Goal: Information Seeking & Learning: Check status

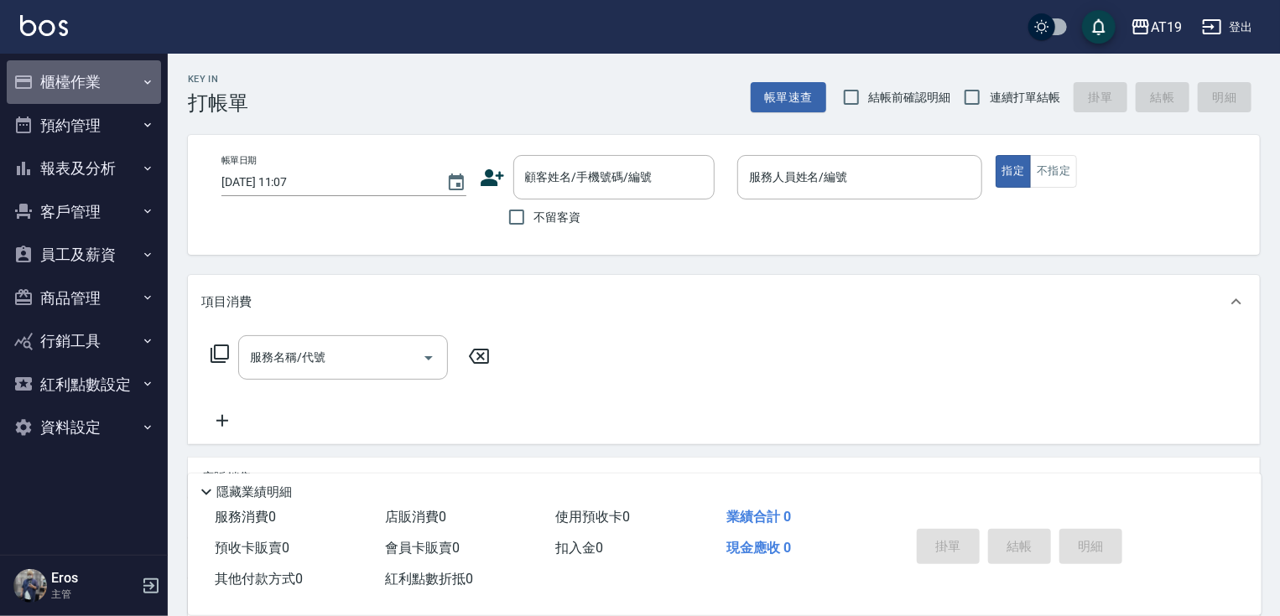
click at [91, 87] on button "櫃檯作業" at bounding box center [84, 82] width 154 height 44
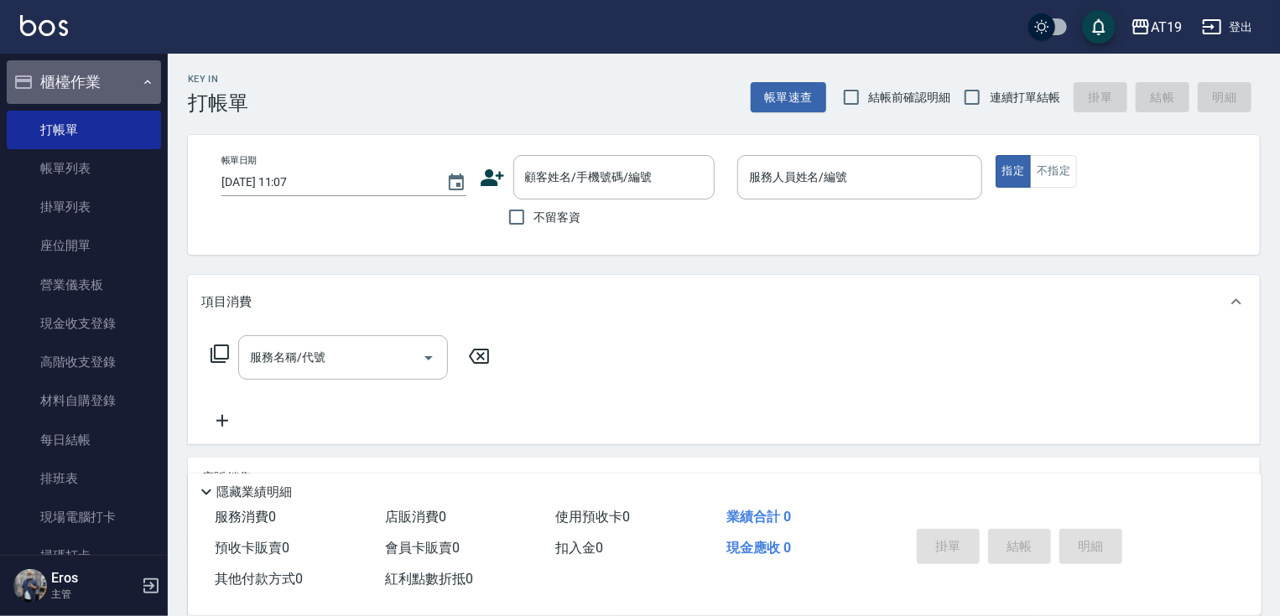
click at [89, 76] on button "櫃檯作業" at bounding box center [84, 82] width 154 height 44
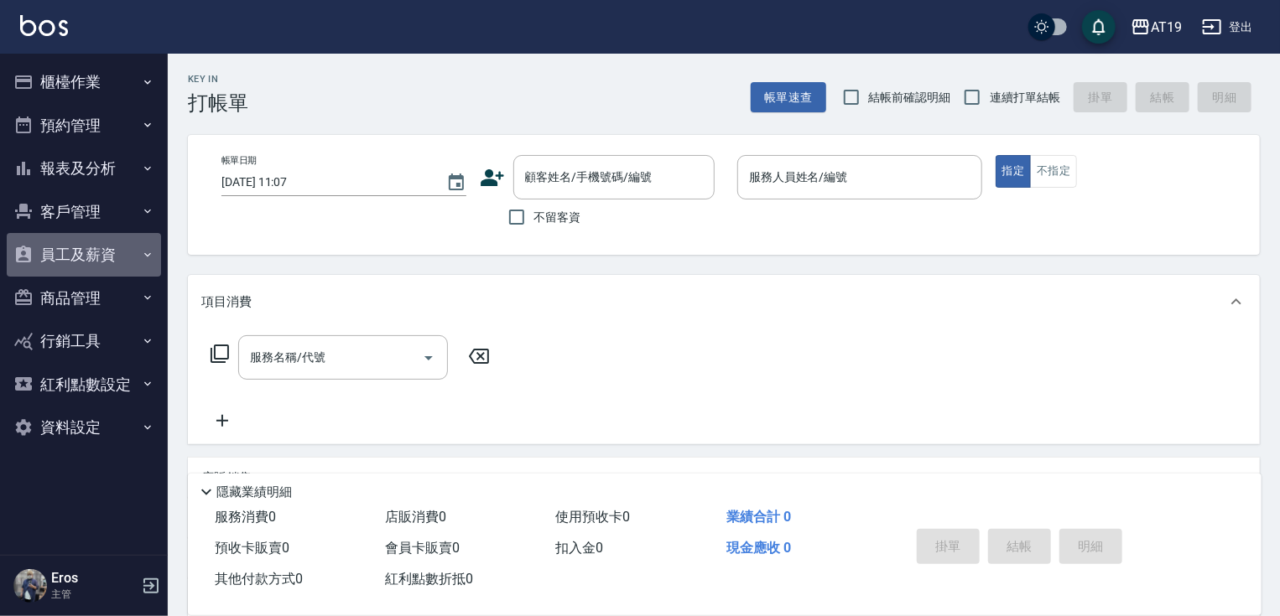
click at [85, 248] on button "員工及薪資" at bounding box center [84, 255] width 154 height 44
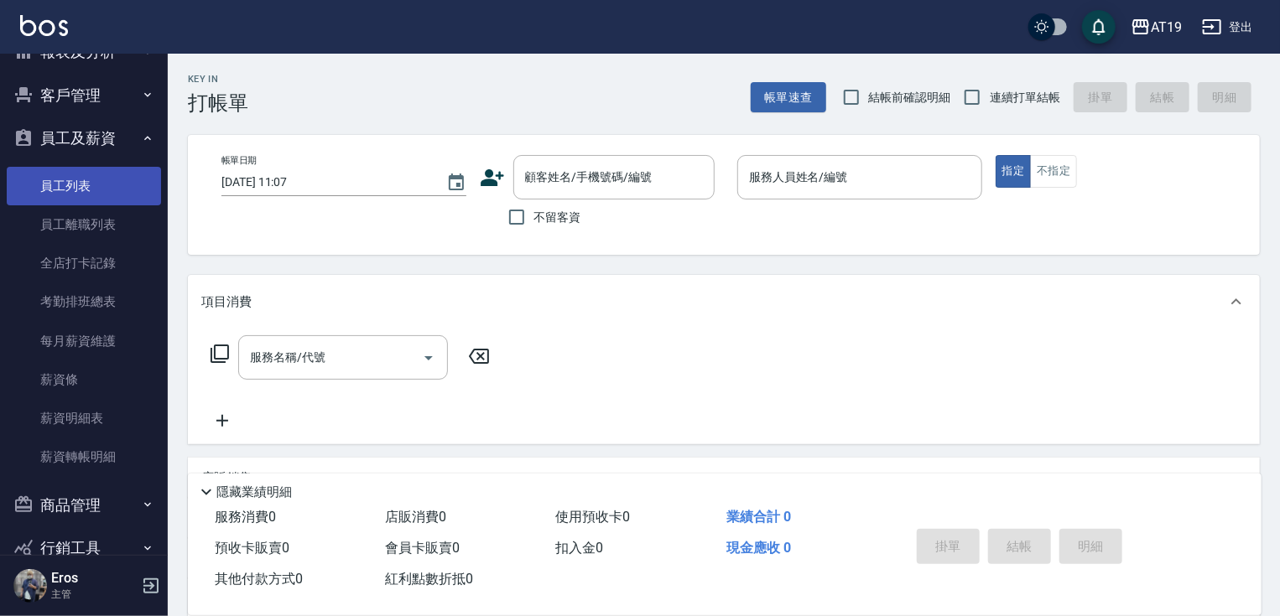
scroll to position [67, 0]
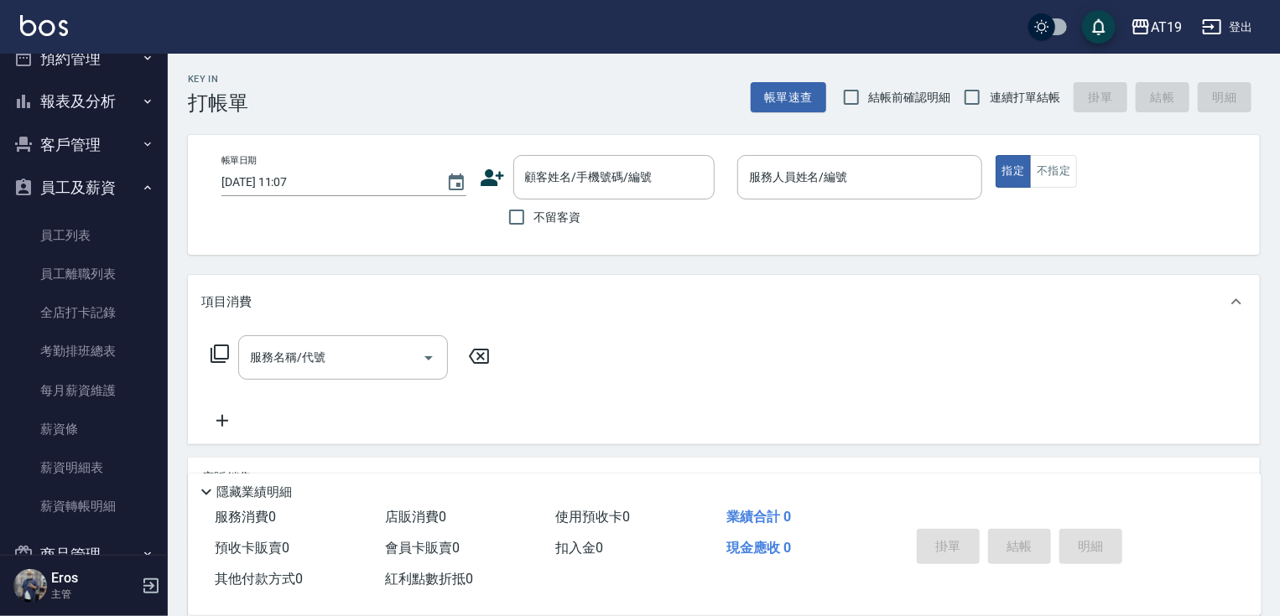
drag, startPoint x: 82, startPoint y: 184, endPoint x: 82, endPoint y: 133, distance: 51.2
click at [82, 181] on button "員工及薪資" at bounding box center [84, 188] width 154 height 44
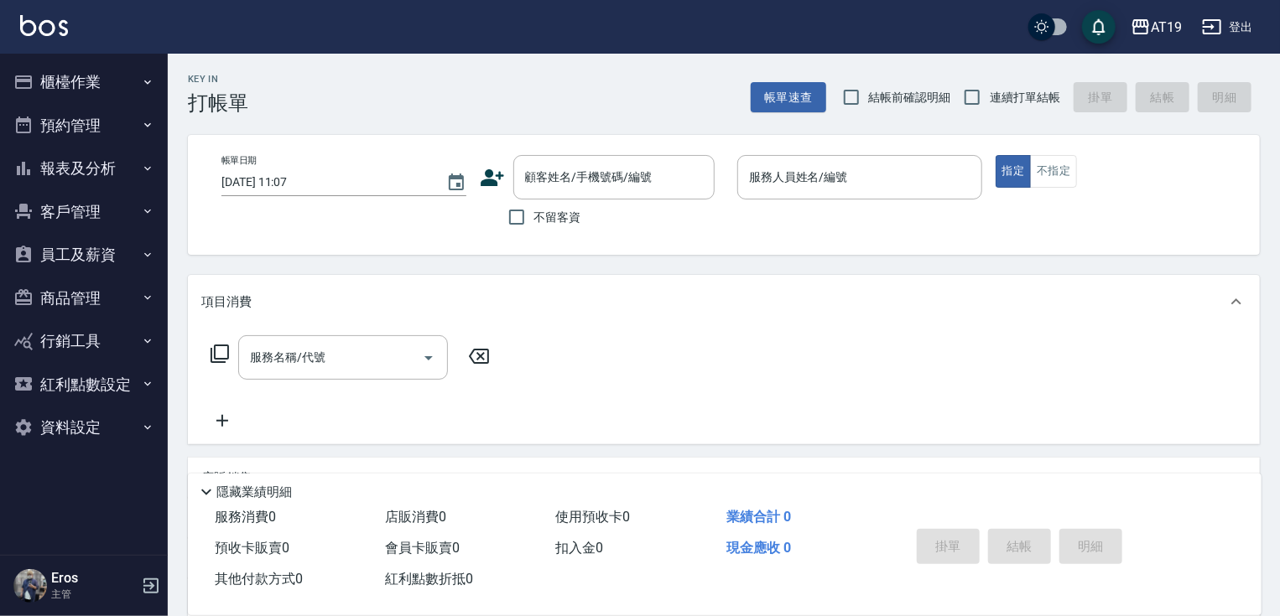
scroll to position [0, 0]
click at [84, 174] on button "報表及分析" at bounding box center [84, 169] width 154 height 44
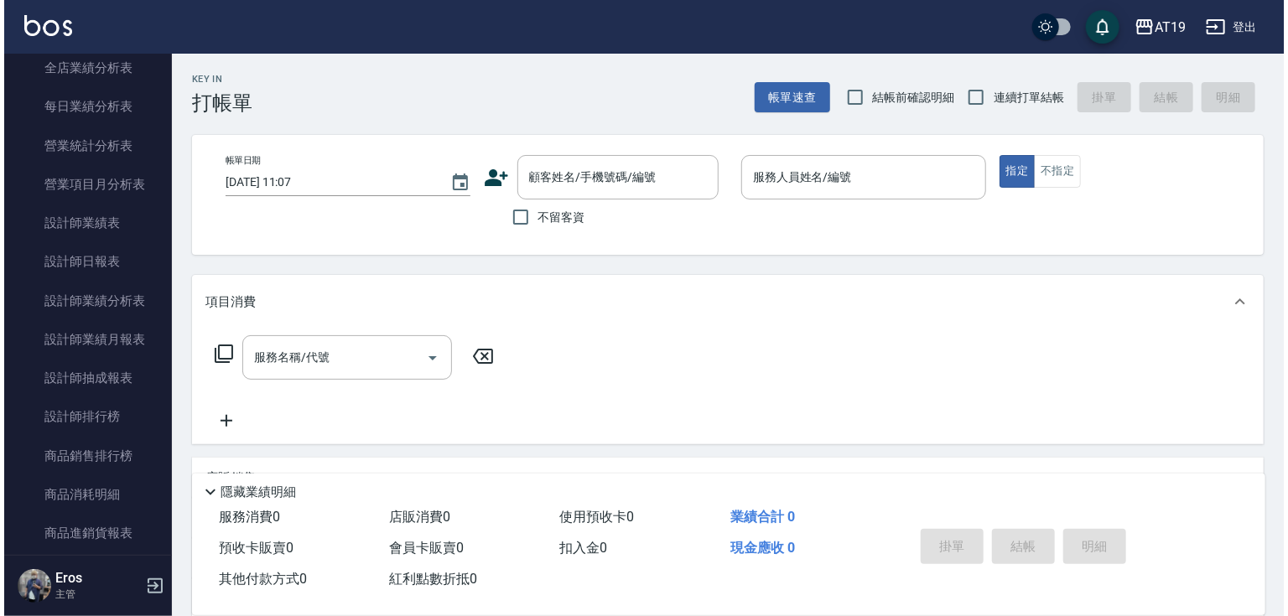
scroll to position [537, 0]
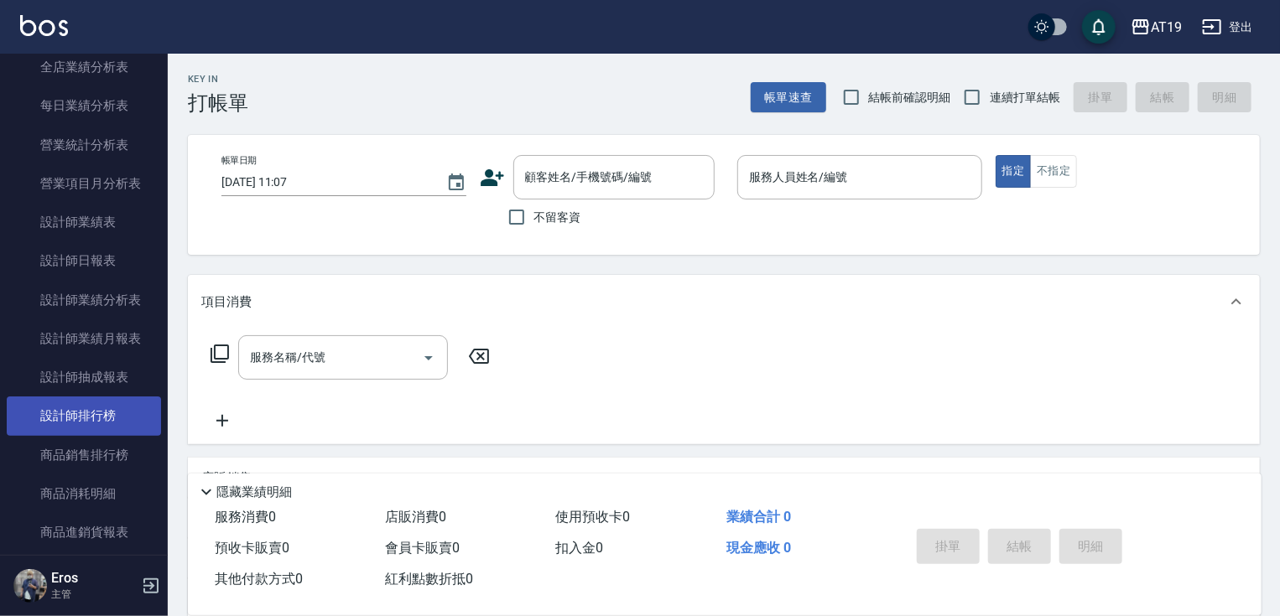
click at [103, 405] on link "設計師排行榜" at bounding box center [84, 416] width 154 height 39
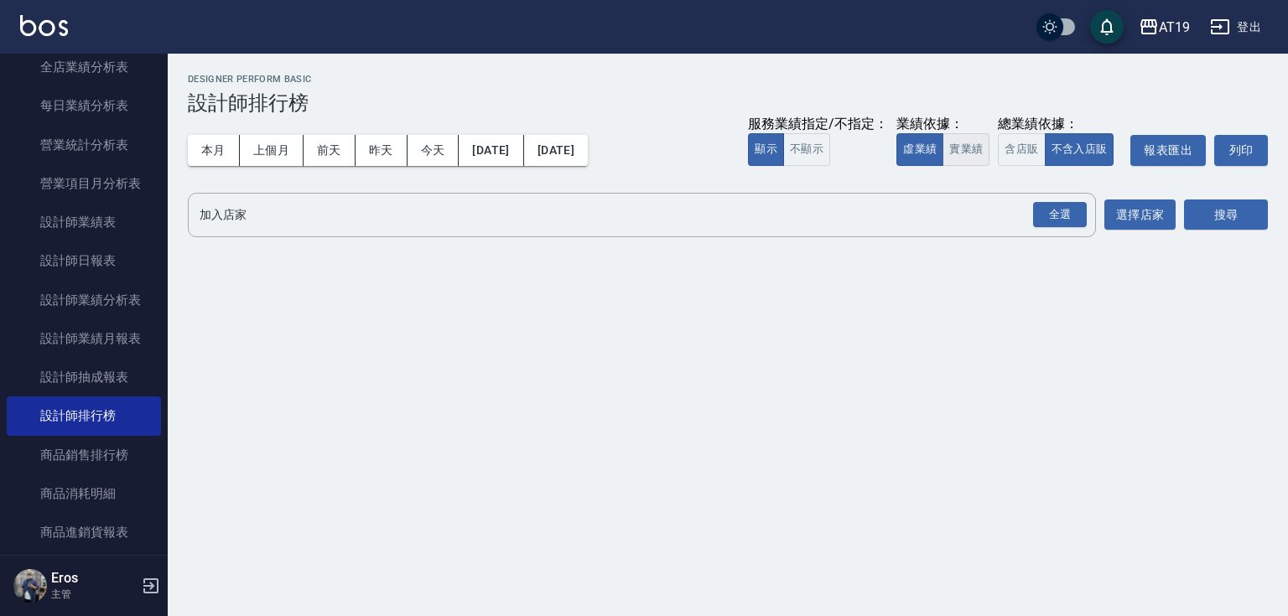
click at [971, 147] on button "實業績" at bounding box center [966, 149] width 47 height 33
drag, startPoint x: 264, startPoint y: 150, endPoint x: 375, endPoint y: 164, distance: 111.6
click at [267, 153] on button "上個月" at bounding box center [272, 150] width 64 height 31
drag, startPoint x: 1055, startPoint y: 215, endPoint x: 1076, endPoint y: 215, distance: 21.0
click at [1057, 215] on div "全選" at bounding box center [1060, 215] width 54 height 26
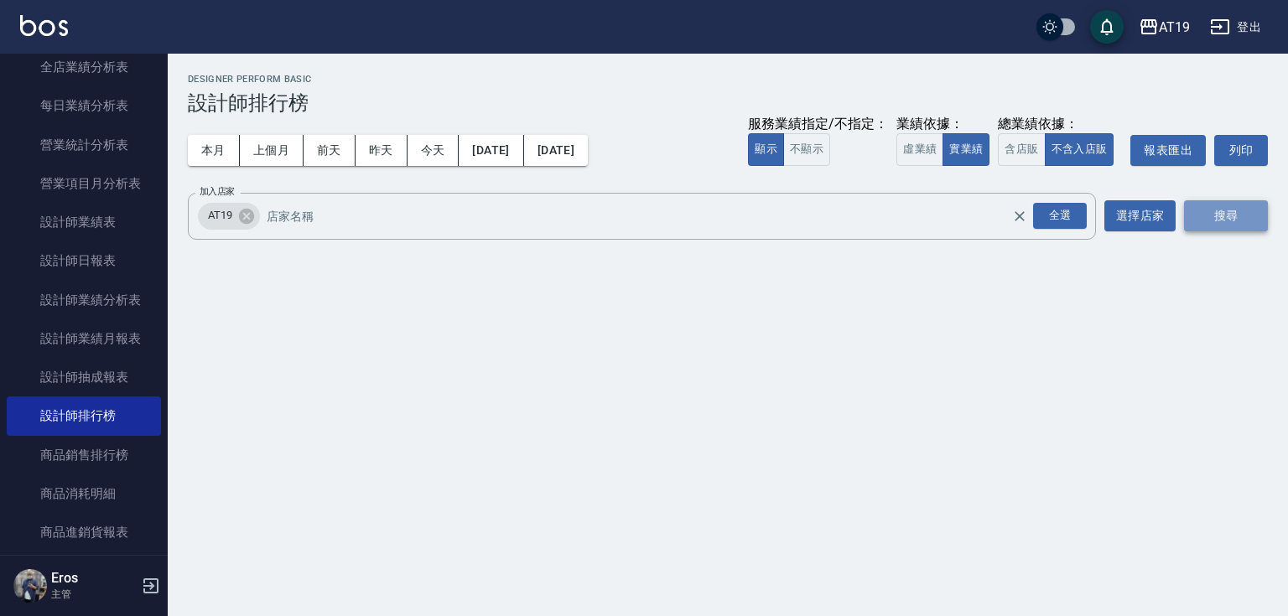
click at [1196, 214] on button "搜尋" at bounding box center [1226, 215] width 84 height 31
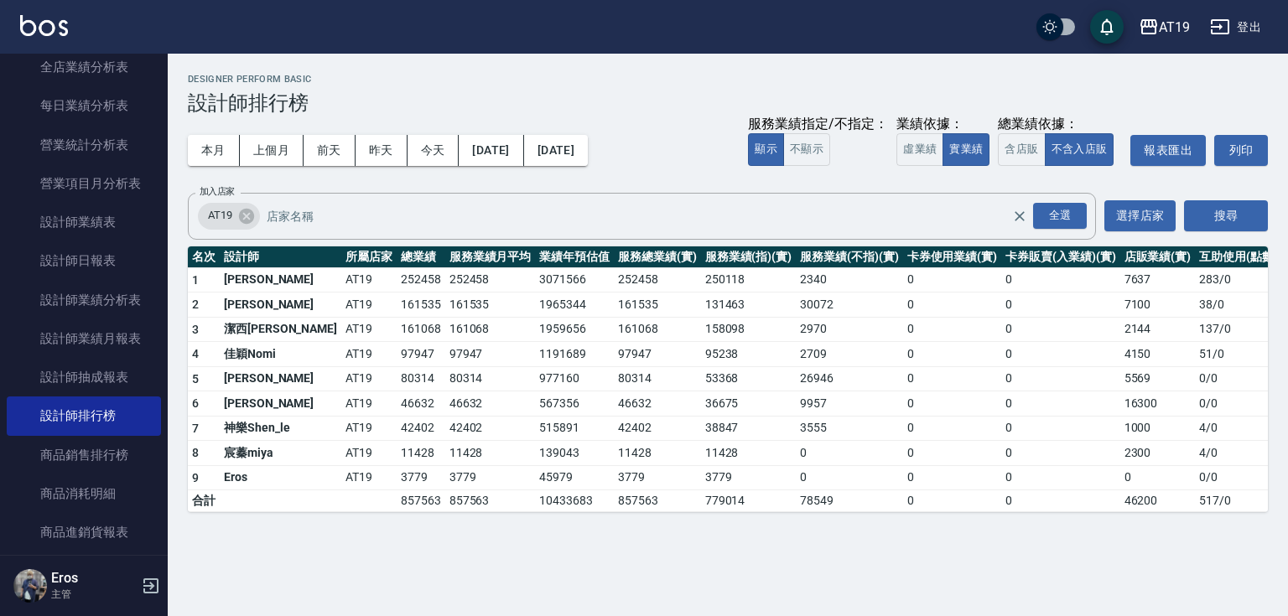
click at [1164, 95] on h3 "設計師排行榜" at bounding box center [728, 102] width 1080 height 23
click at [665, 98] on h3 "設計師排行榜" at bounding box center [728, 102] width 1080 height 23
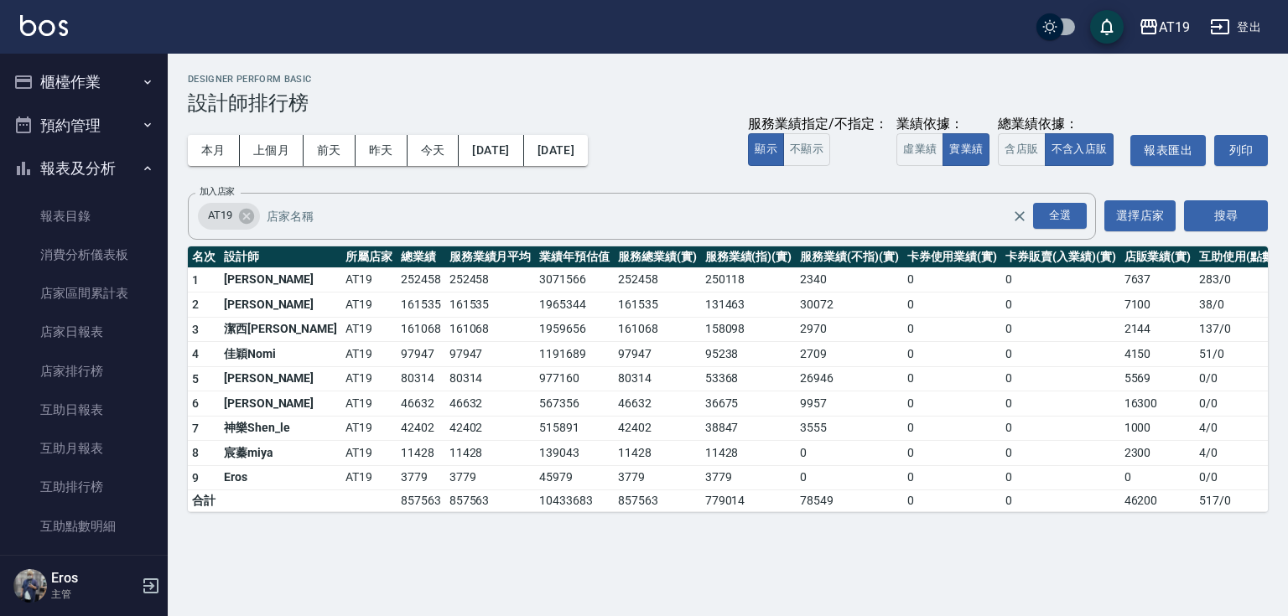
click at [122, 161] on button "報表及分析" at bounding box center [84, 169] width 154 height 44
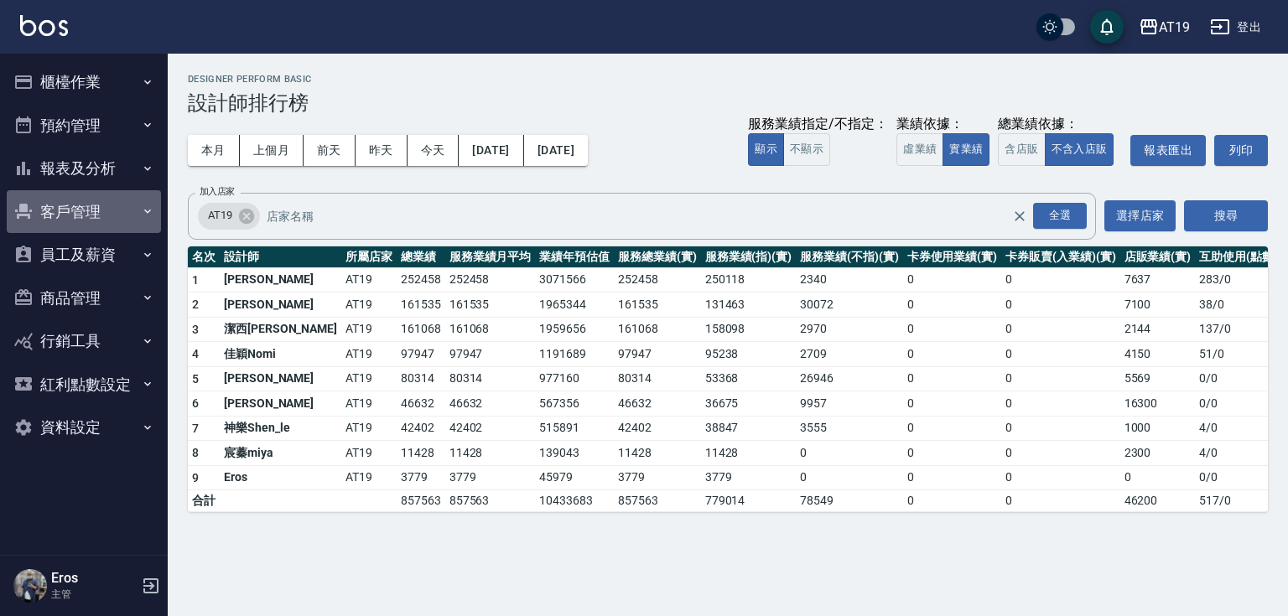
click at [91, 197] on button "客戶管理" at bounding box center [84, 212] width 154 height 44
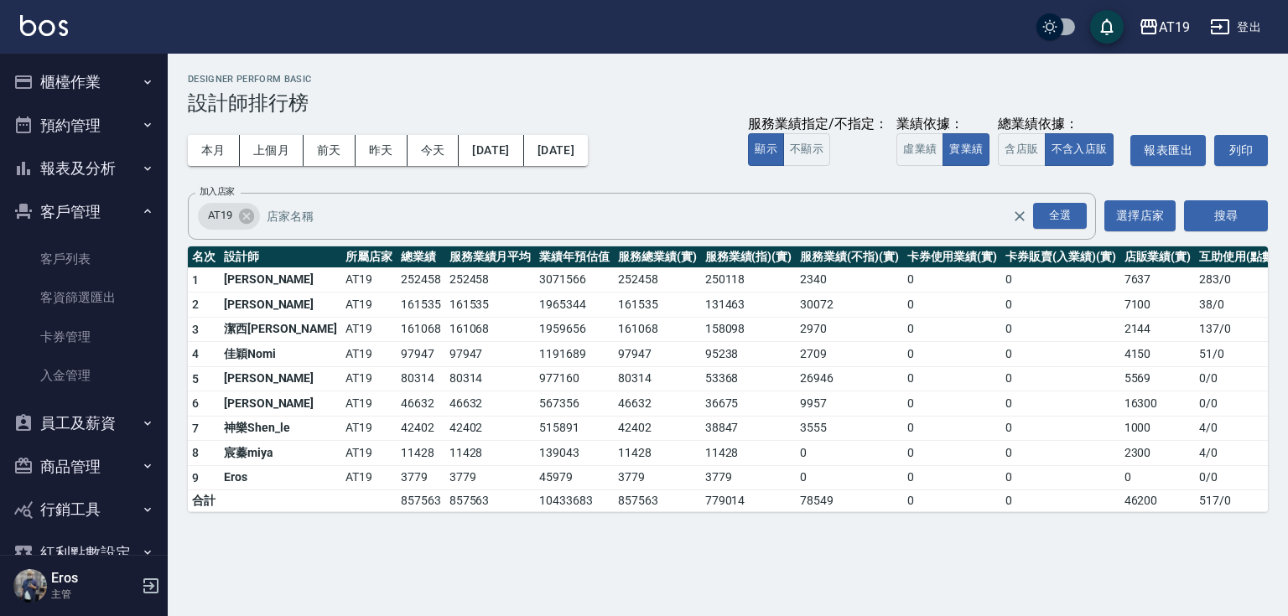
click at [91, 197] on button "客戶管理" at bounding box center [84, 212] width 154 height 44
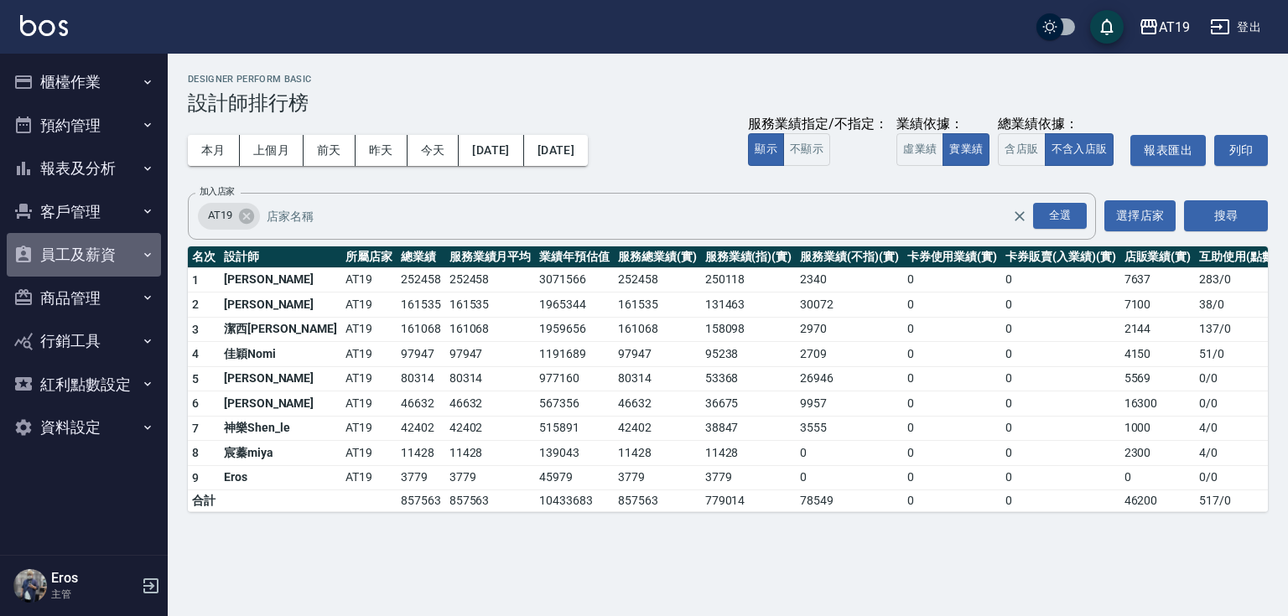
click at [81, 256] on button "員工及薪資" at bounding box center [84, 255] width 154 height 44
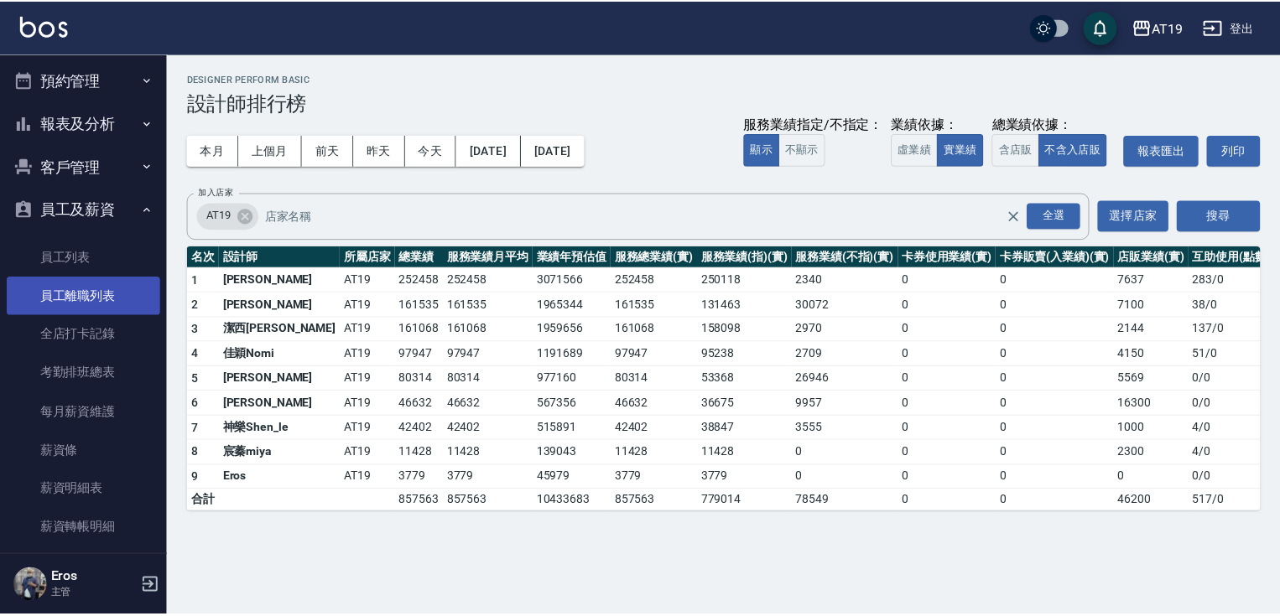
scroll to position [134, 0]
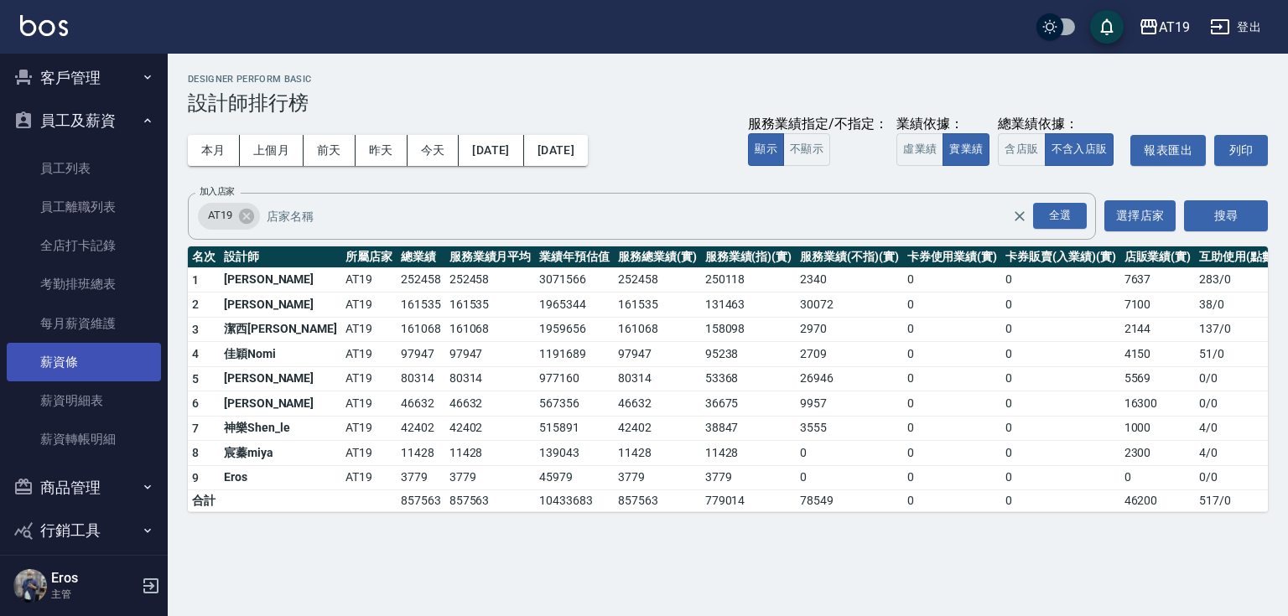
click at [77, 371] on link "薪資條" at bounding box center [84, 362] width 154 height 39
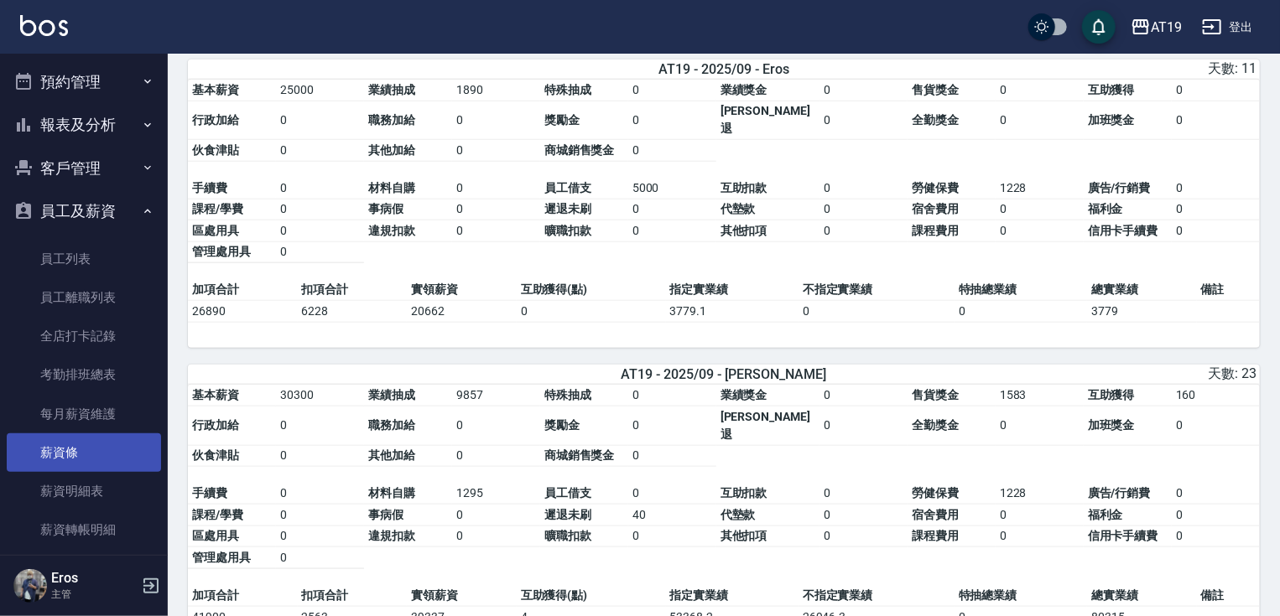
scroll to position [36, 0]
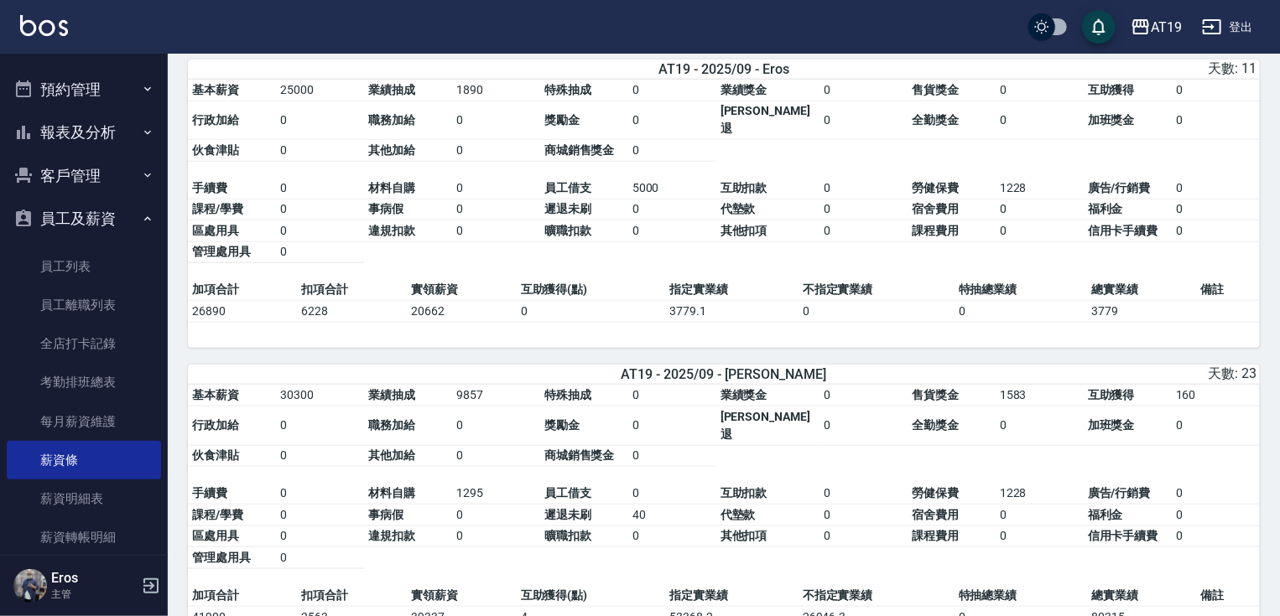
click at [100, 203] on button "員工及薪資" at bounding box center [84, 219] width 154 height 44
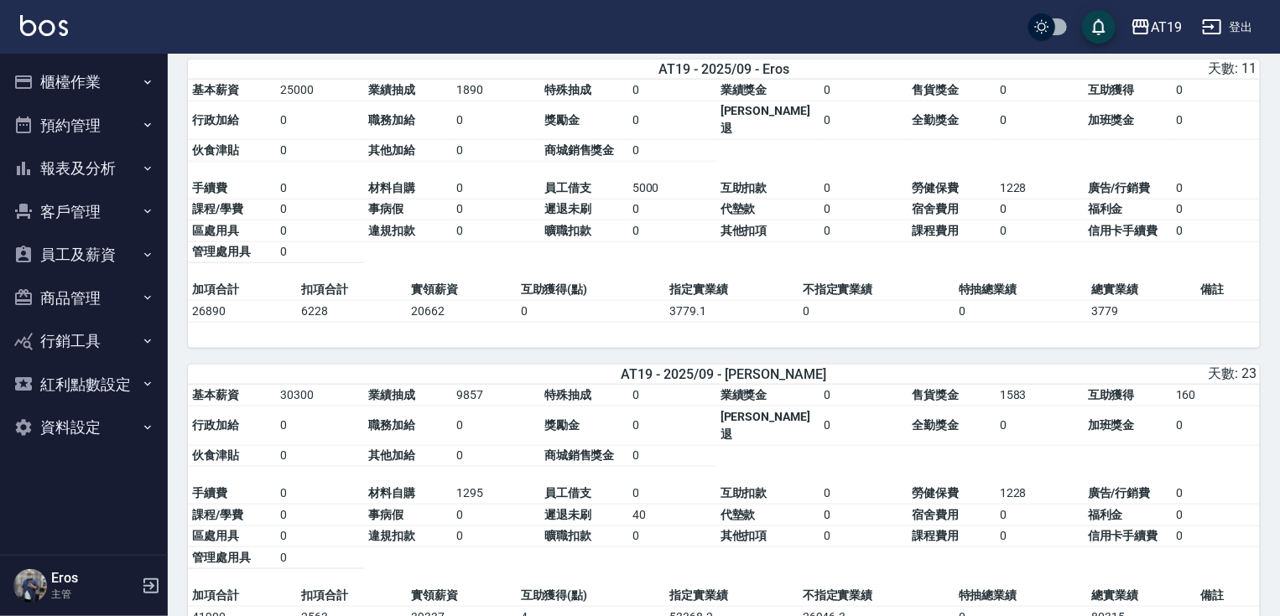
scroll to position [0, 0]
click at [101, 259] on button "員工及薪資" at bounding box center [84, 255] width 154 height 44
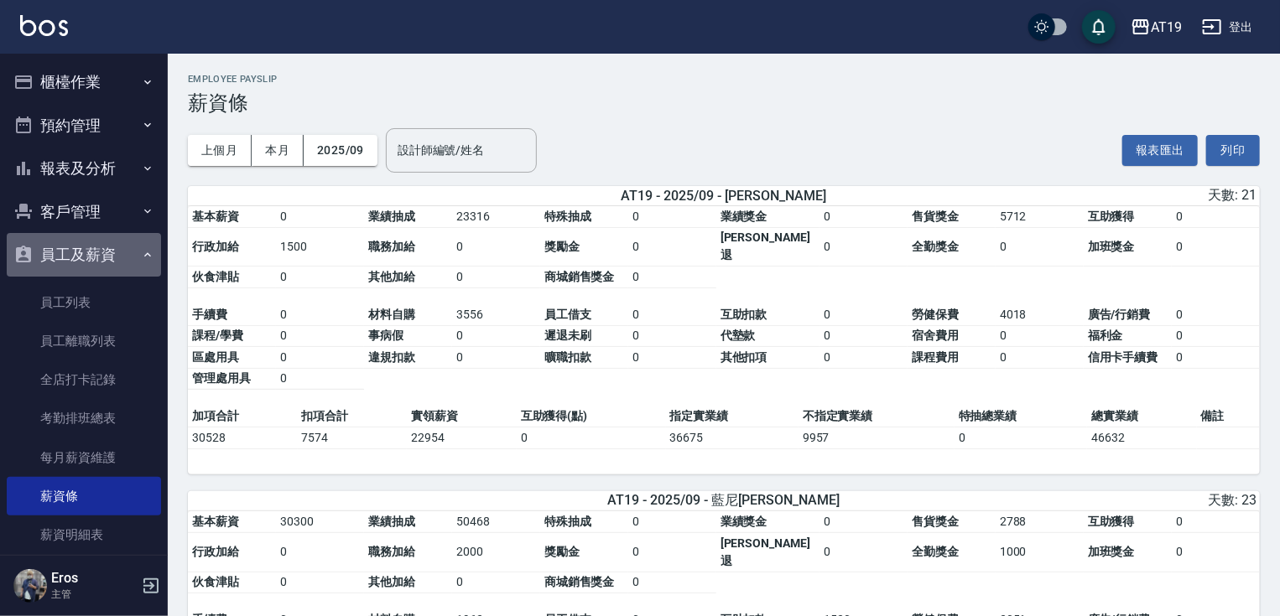
click at [96, 245] on button "員工及薪資" at bounding box center [84, 255] width 154 height 44
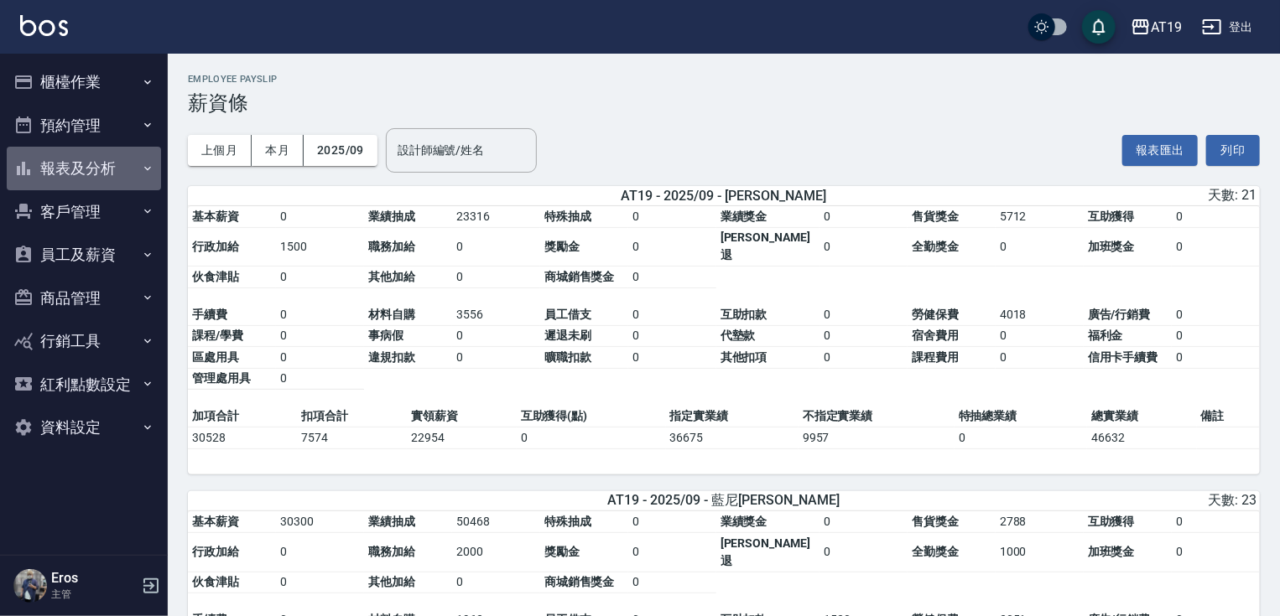
click at [109, 171] on button "報表及分析" at bounding box center [84, 169] width 154 height 44
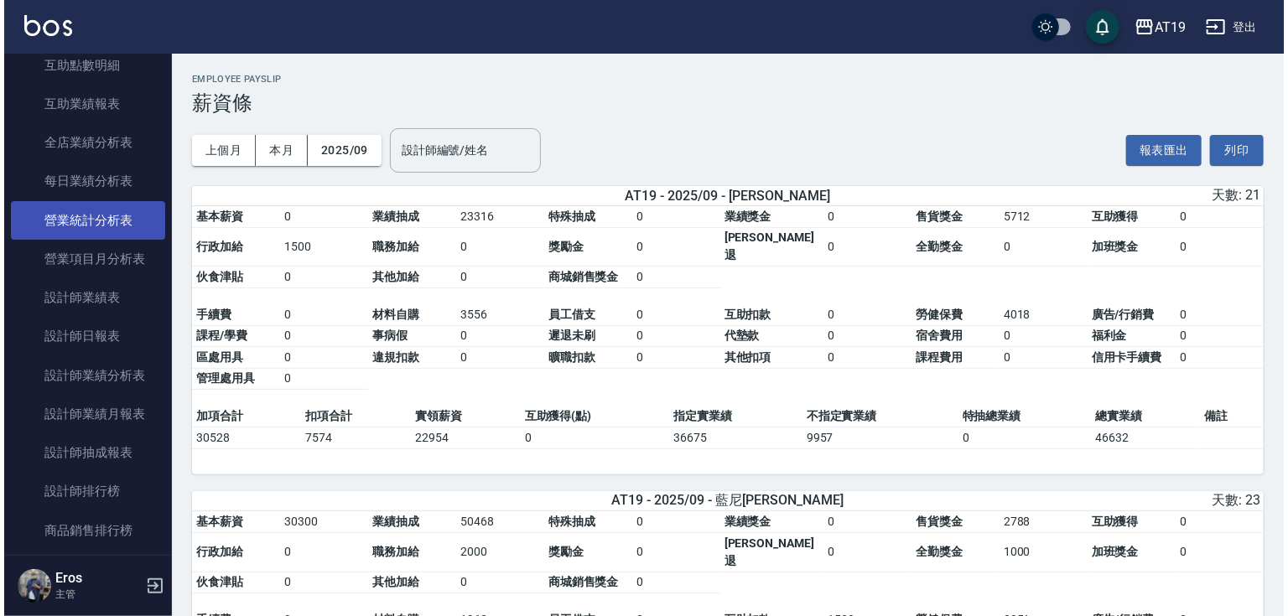
scroll to position [470, 0]
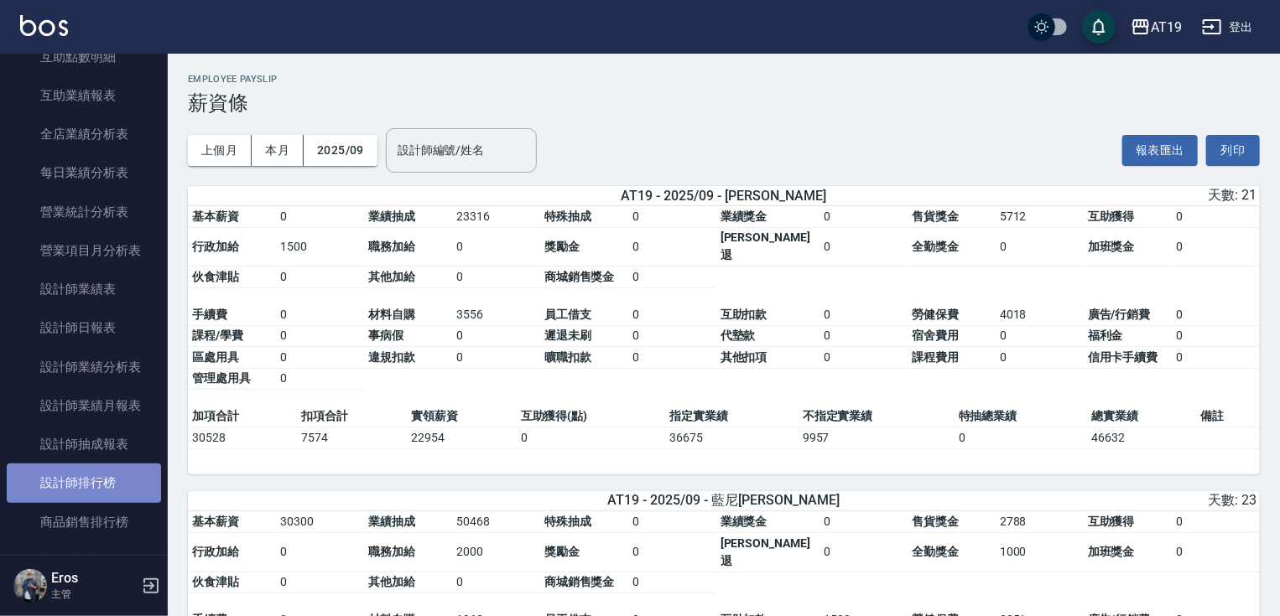
click at [116, 481] on link "設計師排行榜" at bounding box center [84, 483] width 154 height 39
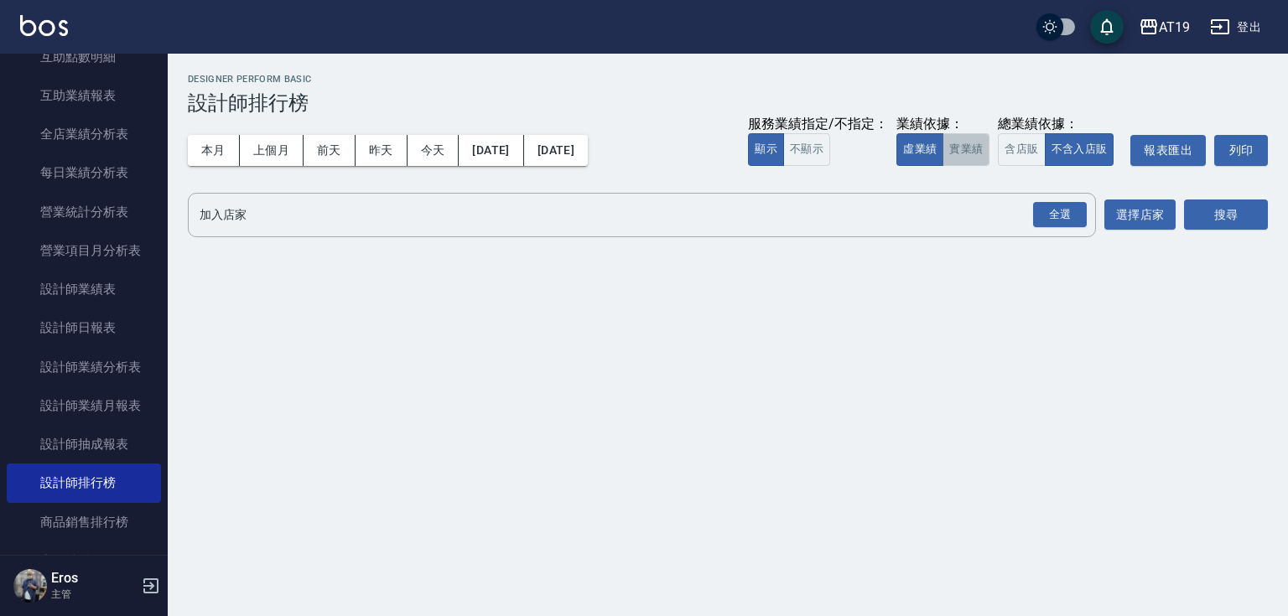
click at [953, 143] on button "實業績" at bounding box center [966, 149] width 47 height 33
click at [1066, 211] on div "全選" at bounding box center [1060, 215] width 54 height 26
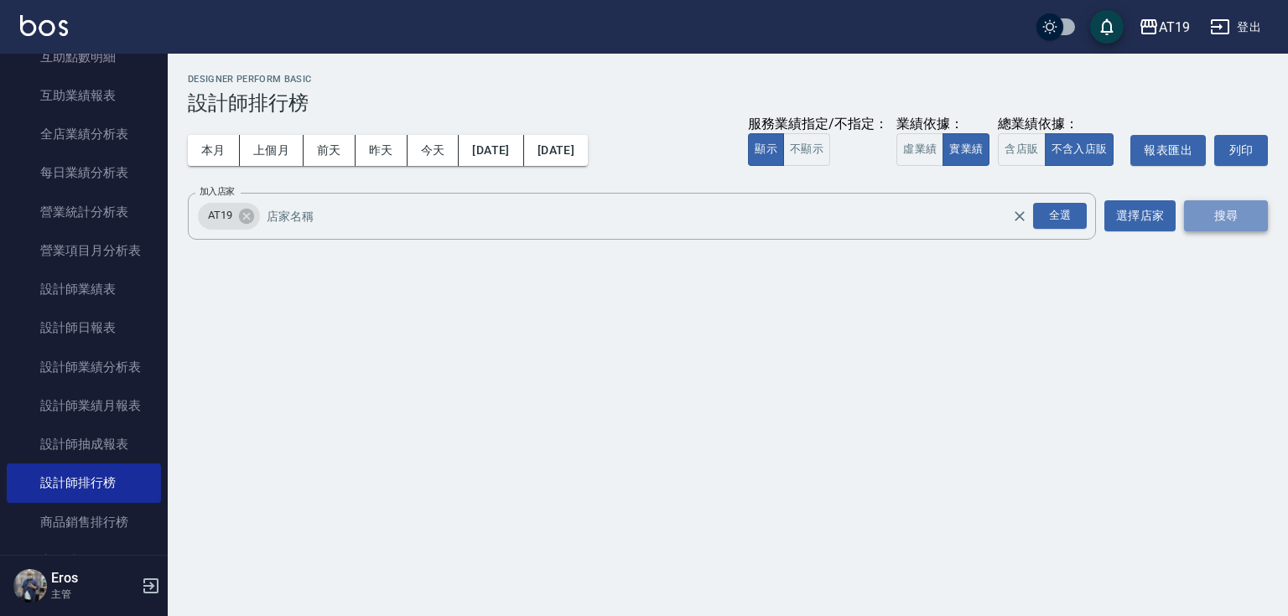
click at [1216, 224] on button "搜尋" at bounding box center [1226, 215] width 84 height 31
